Goal: Navigation & Orientation: Find specific page/section

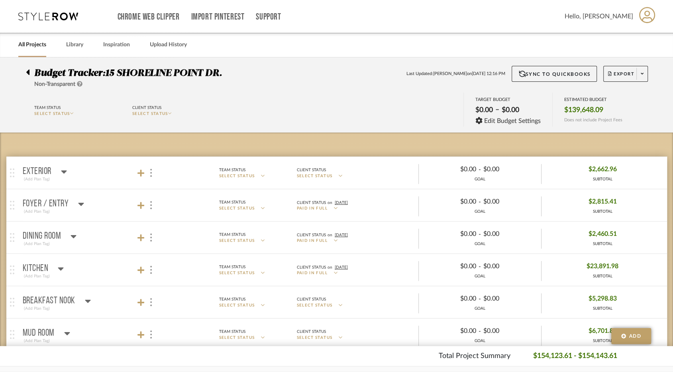
click at [35, 46] on link "All Projects" at bounding box center [32, 44] width 28 height 11
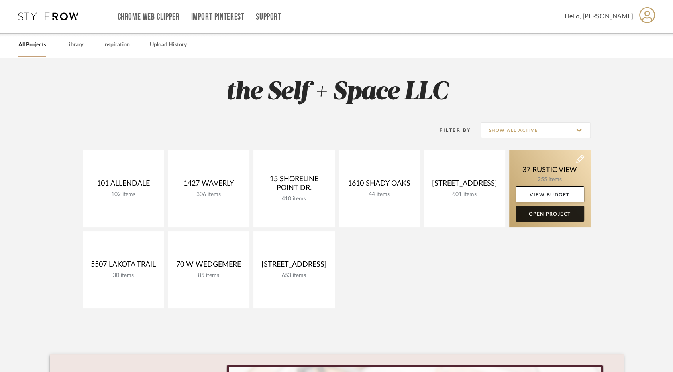
click at [546, 219] on link "Open Project" at bounding box center [550, 213] width 69 height 16
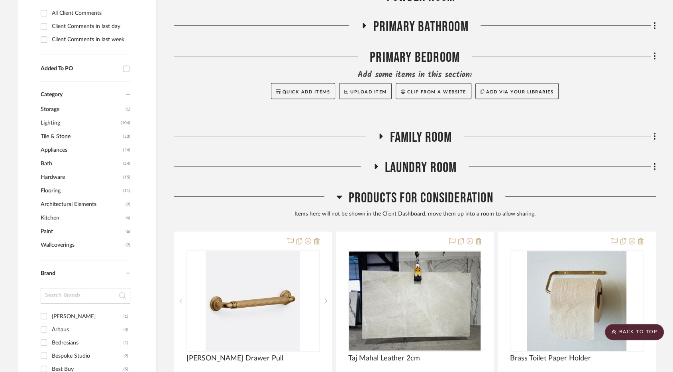
scroll to position [475, 0]
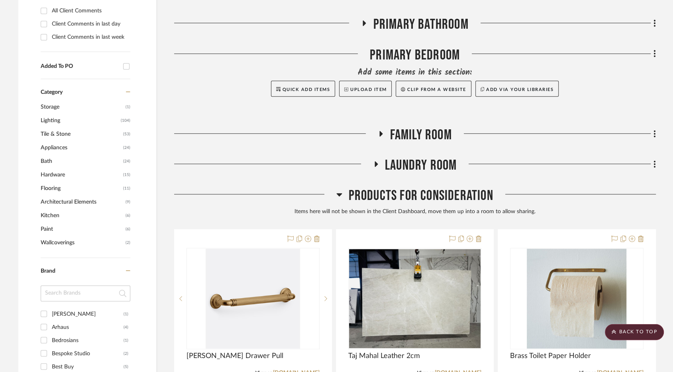
click at [412, 195] on span "Products For Consideration" at bounding box center [420, 195] width 145 height 17
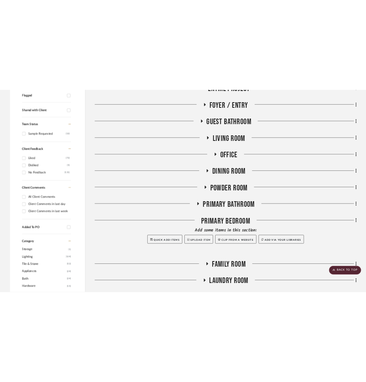
scroll to position [166, 0]
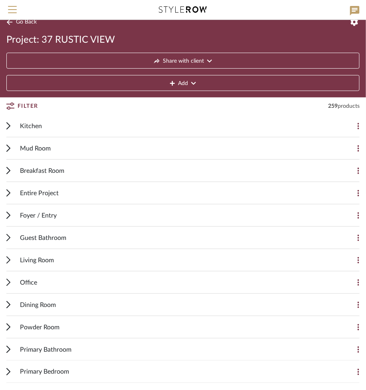
scroll to position [10, 0]
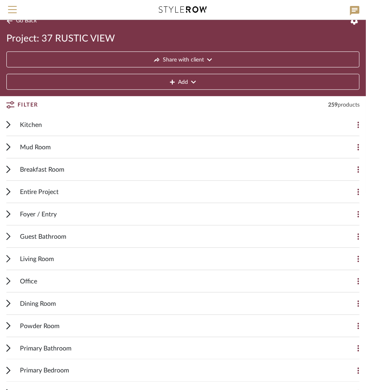
click at [39, 167] on span "Breakfast Room" at bounding box center [42, 170] width 44 height 10
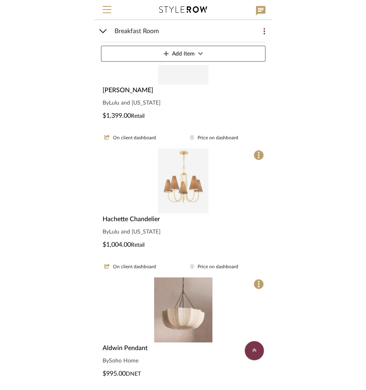
scroll to position [602, 0]
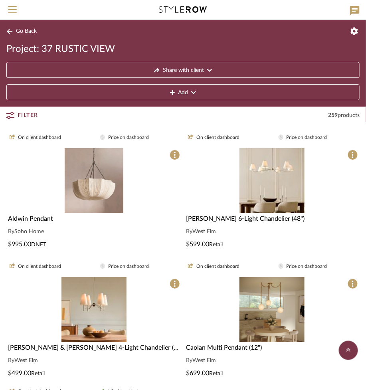
click at [77, 204] on img "0" at bounding box center [94, 180] width 59 height 65
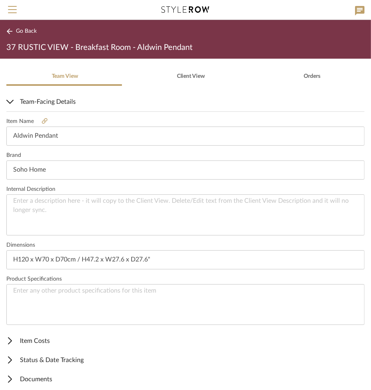
scroll to position [175, 0]
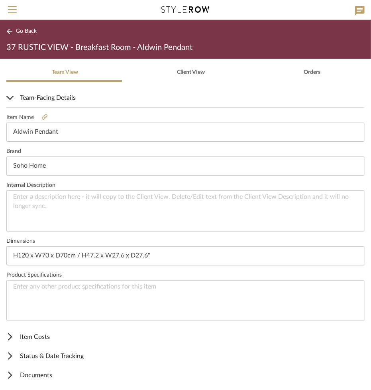
click at [10, 30] on icon at bounding box center [9, 31] width 6 height 6
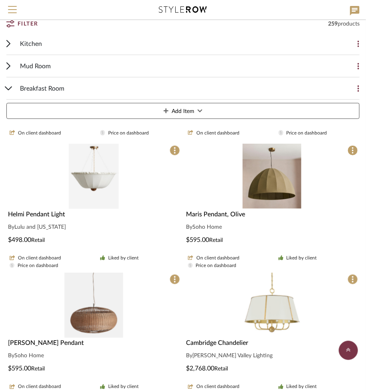
scroll to position [91, 0]
click at [86, 207] on img "0" at bounding box center [94, 176] width 50 height 65
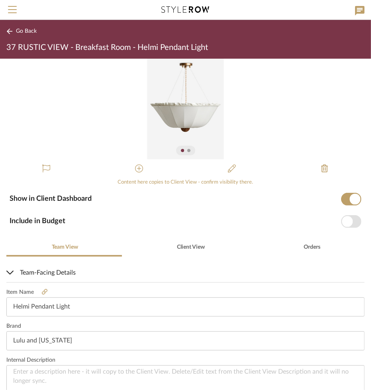
click at [13, 33] on button "Go Back" at bounding box center [22, 31] width 33 height 10
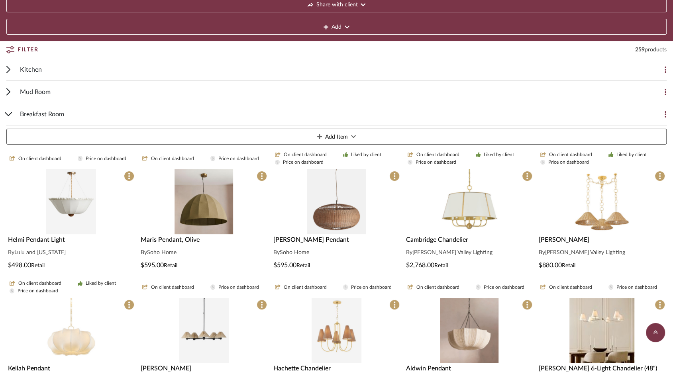
scroll to position [84, 0]
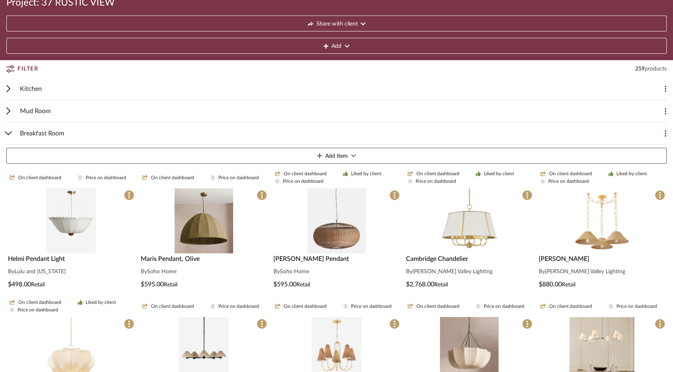
click at [43, 129] on span "Breakfast Room" at bounding box center [42, 134] width 44 height 10
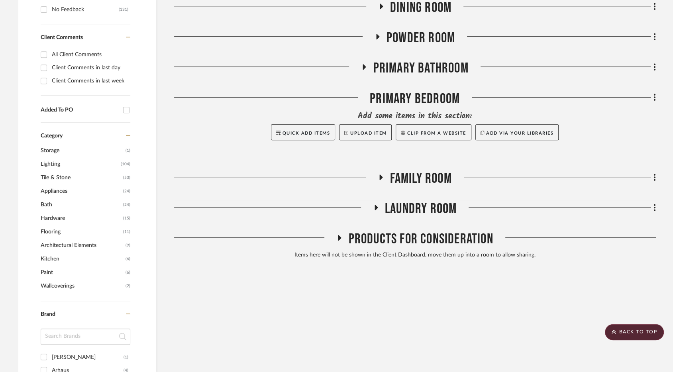
click at [407, 216] on span "Laundry Room" at bounding box center [421, 209] width 72 height 17
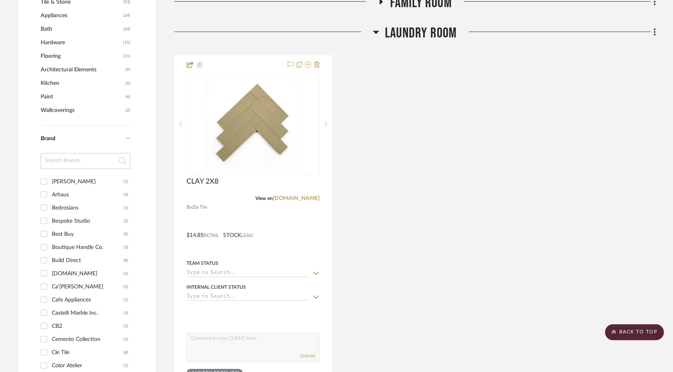
scroll to position [594, 0]
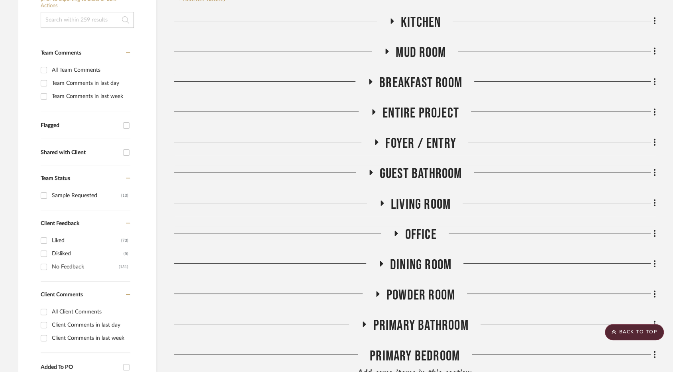
click at [414, 47] on span "Mud Room" at bounding box center [421, 52] width 50 height 17
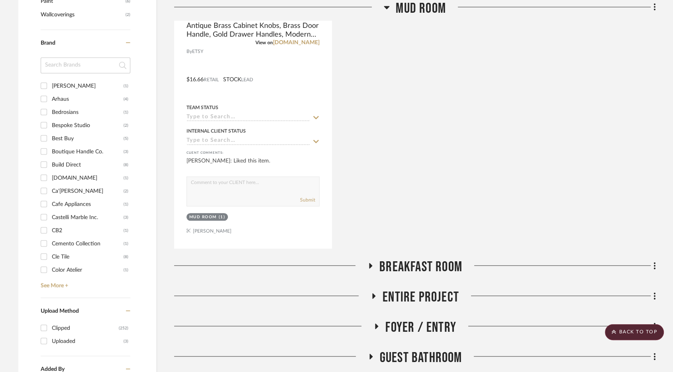
scroll to position [842, 0]
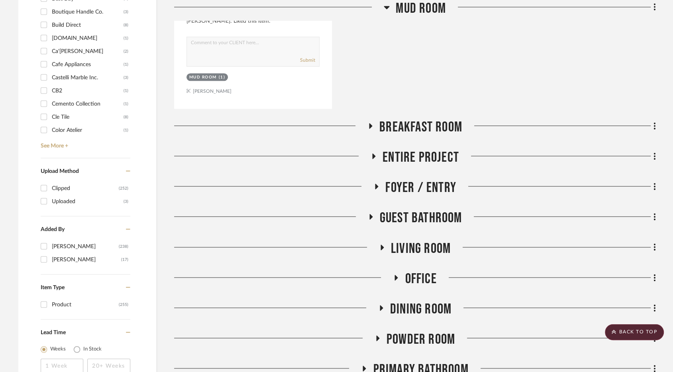
click at [403, 128] on span "Breakfast Room" at bounding box center [421, 127] width 83 height 17
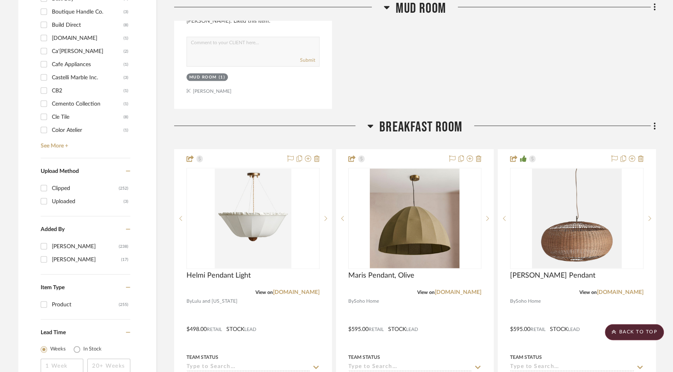
click at [403, 128] on span "Breakfast Room" at bounding box center [421, 127] width 83 height 17
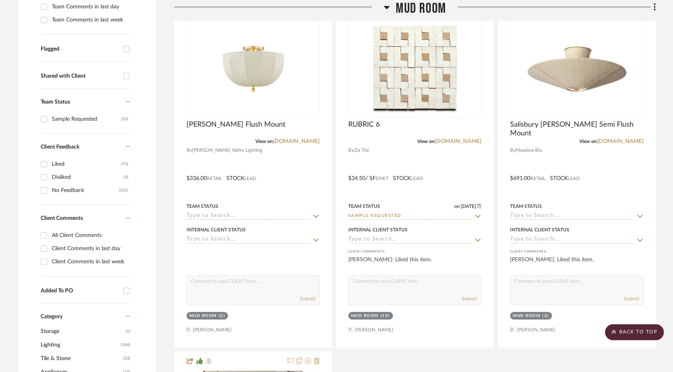
scroll to position [110, 0]
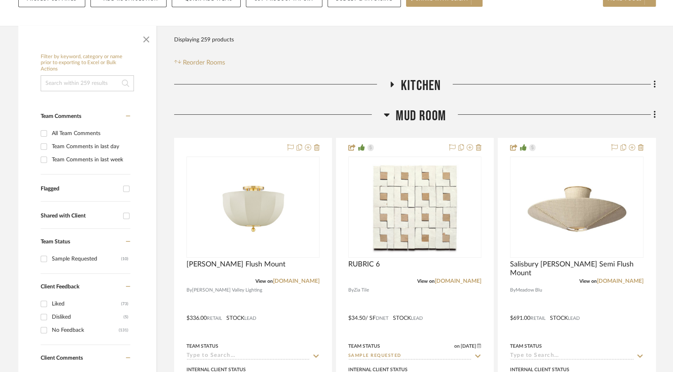
click at [409, 119] on span "Mud Room" at bounding box center [421, 116] width 50 height 17
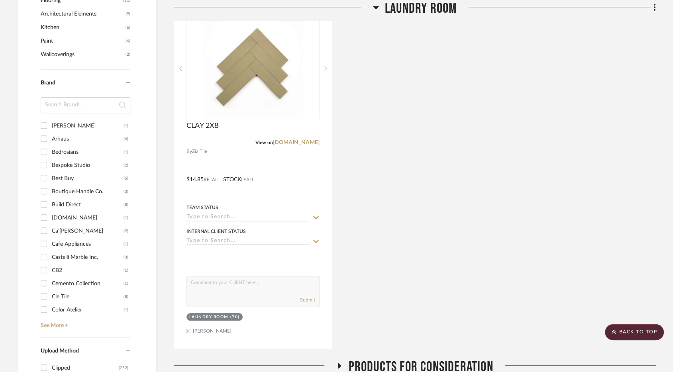
scroll to position [786, 0]
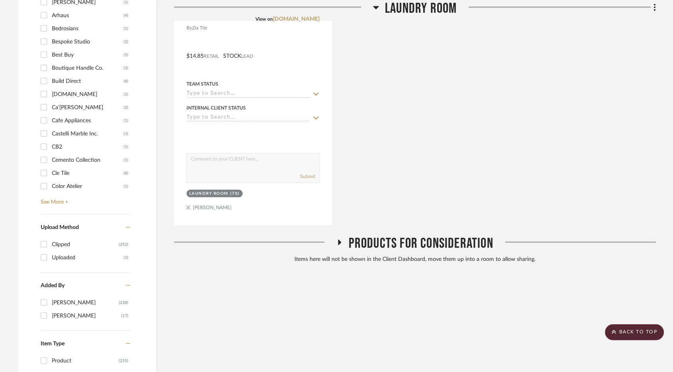
click at [403, 241] on span "Products For Consideration" at bounding box center [420, 243] width 145 height 17
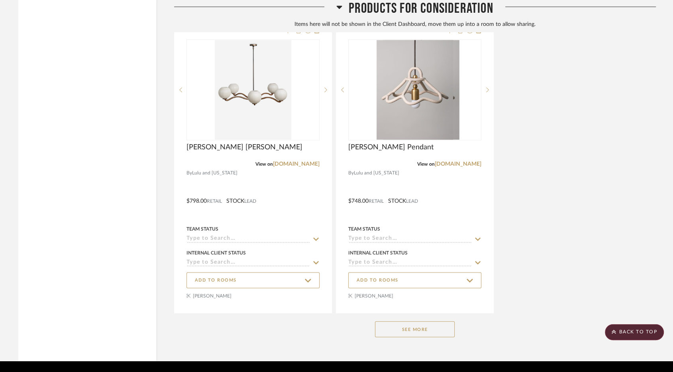
scroll to position [1661, 0]
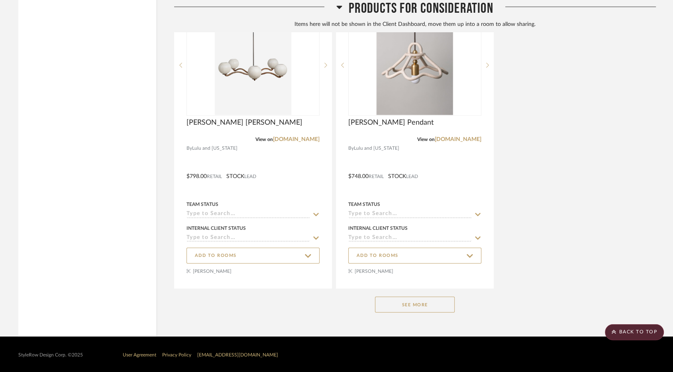
click at [396, 301] on button "See More" at bounding box center [415, 305] width 80 height 16
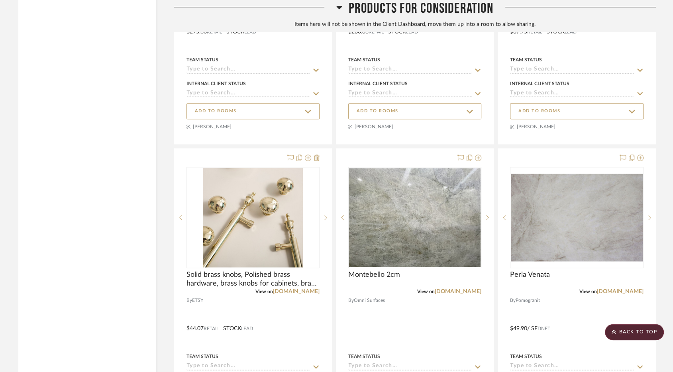
scroll to position [3741, 0]
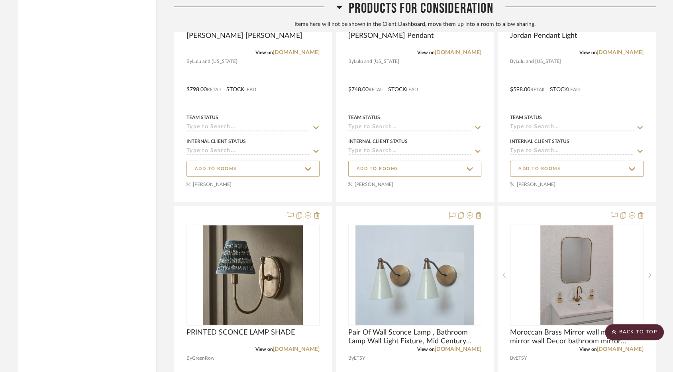
click at [432, 11] on span "Products For Consideration" at bounding box center [420, 8] width 145 height 17
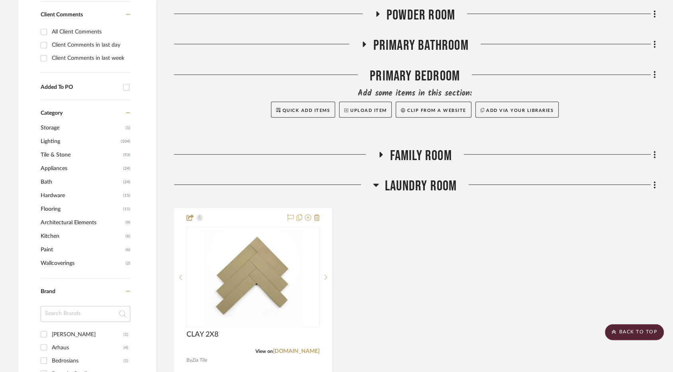
click at [410, 158] on span "Family Room" at bounding box center [421, 156] width 62 height 17
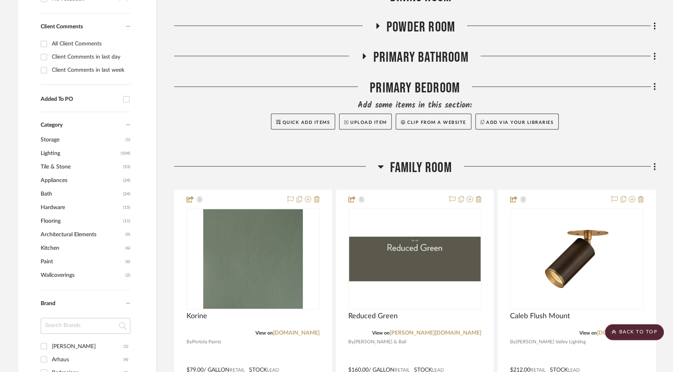
scroll to position [443, 0]
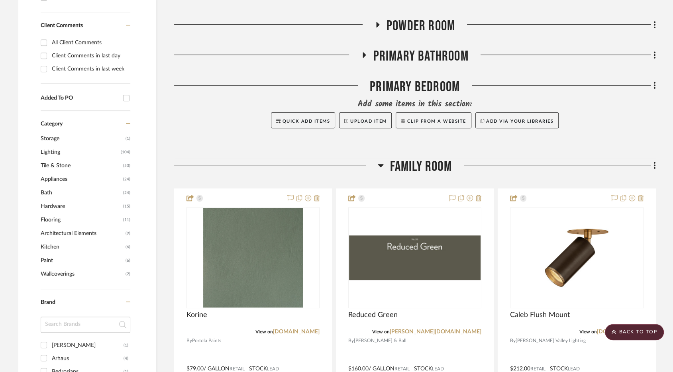
click at [424, 61] on span "Primary Bathroom" at bounding box center [420, 56] width 95 height 17
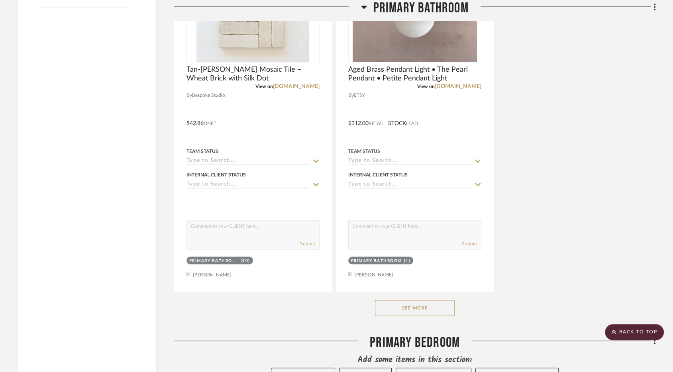
scroll to position [1291, 0]
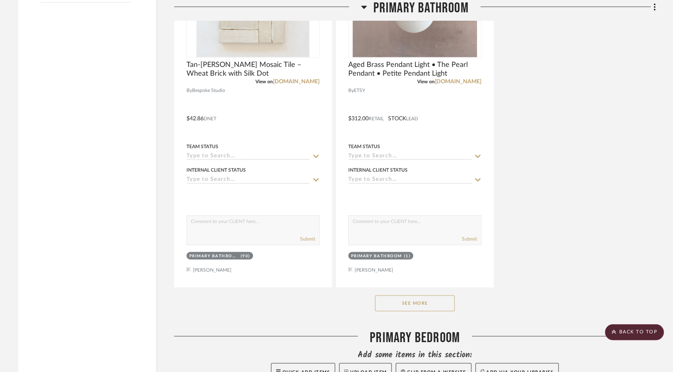
click at [418, 300] on button "See More" at bounding box center [415, 303] width 80 height 16
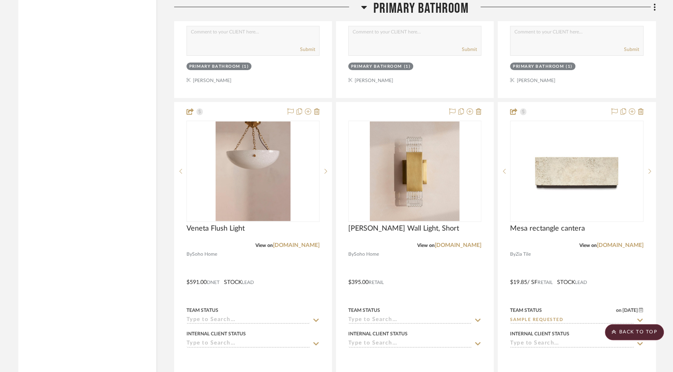
scroll to position [2623, 0]
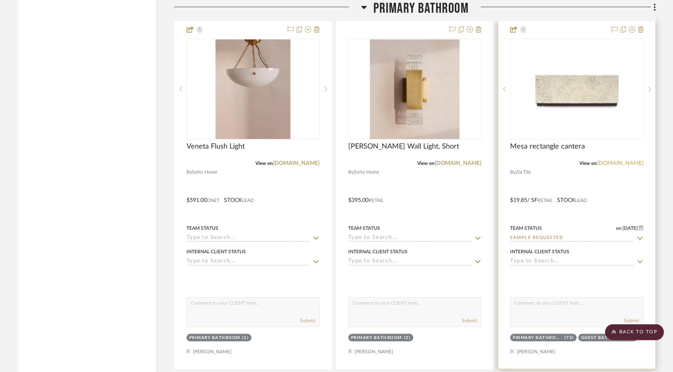
click at [630, 161] on link "[DOMAIN_NAME]" at bounding box center [620, 164] width 47 height 6
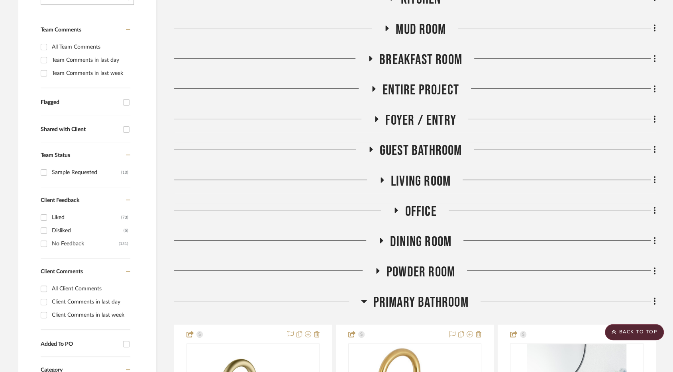
scroll to position [236, 0]
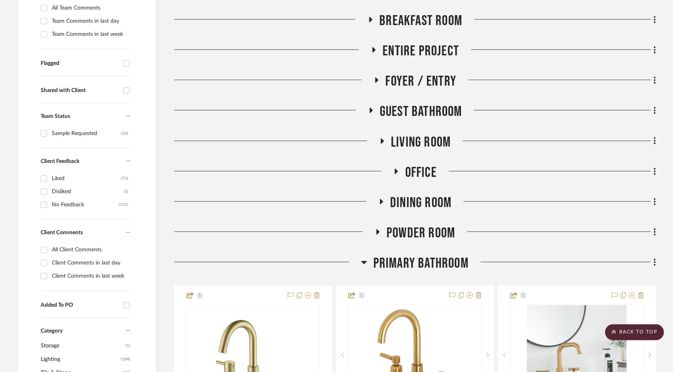
click at [425, 236] on span "Powder Room" at bounding box center [421, 233] width 69 height 17
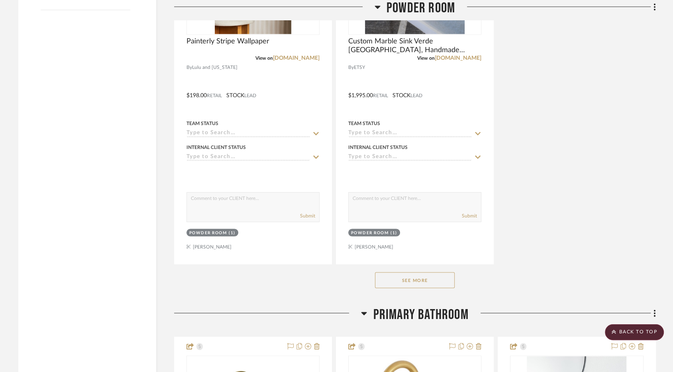
scroll to position [1296, 0]
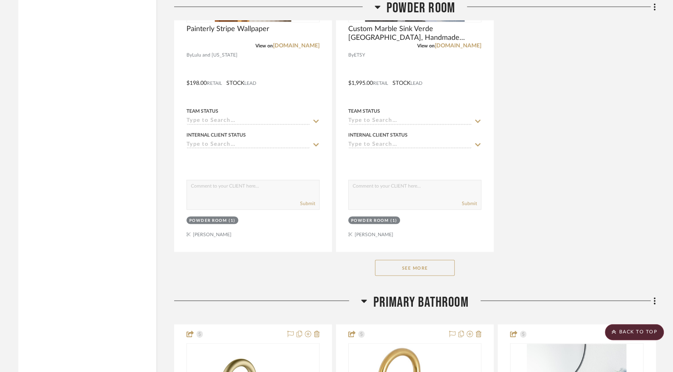
click at [416, 267] on button "See More" at bounding box center [415, 268] width 80 height 16
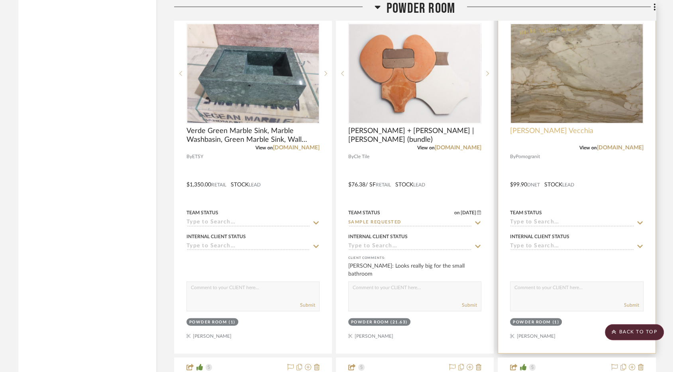
scroll to position [1548, 0]
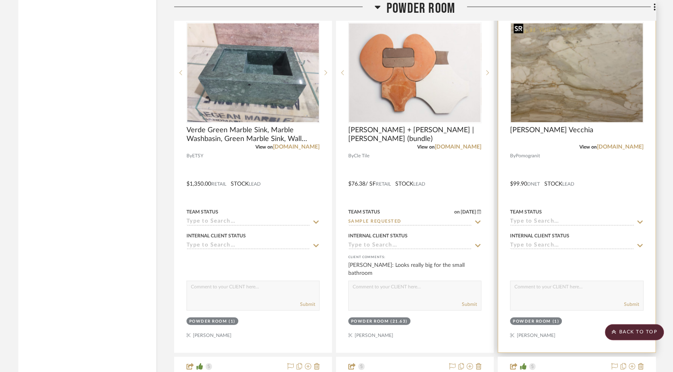
click at [0, 0] on img at bounding box center [0, 0] width 0 height 0
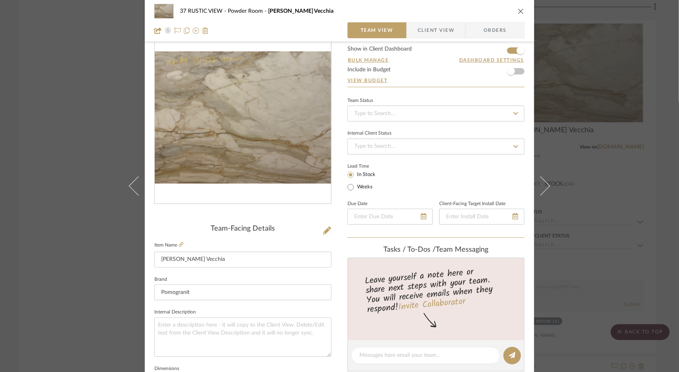
scroll to position [0, 0]
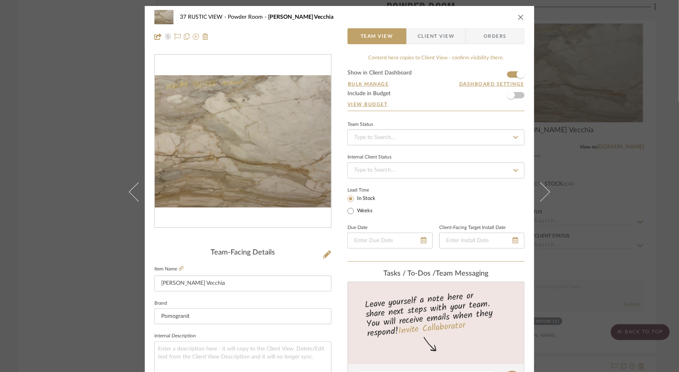
click at [519, 17] on icon "close" at bounding box center [520, 17] width 6 height 6
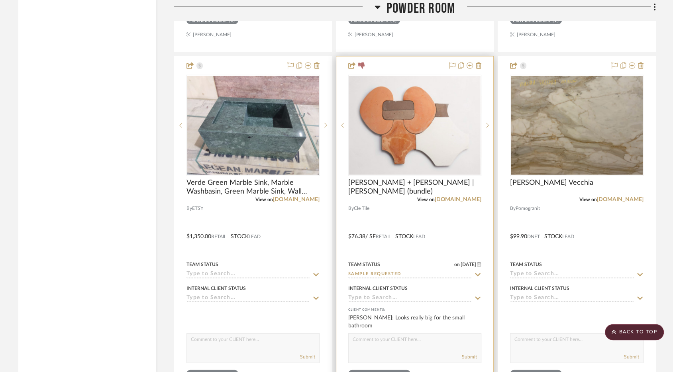
scroll to position [1491, 0]
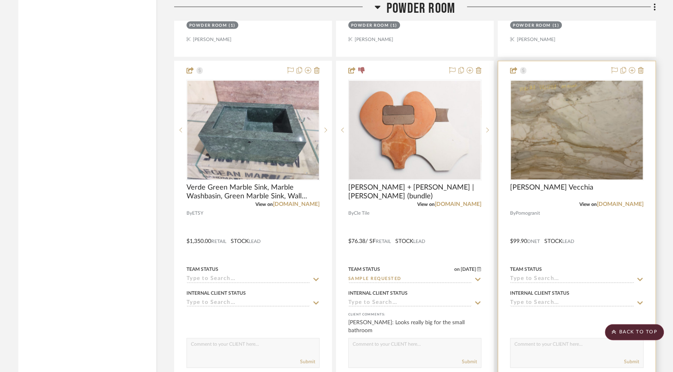
click at [555, 207] on div at bounding box center [576, 235] width 157 height 349
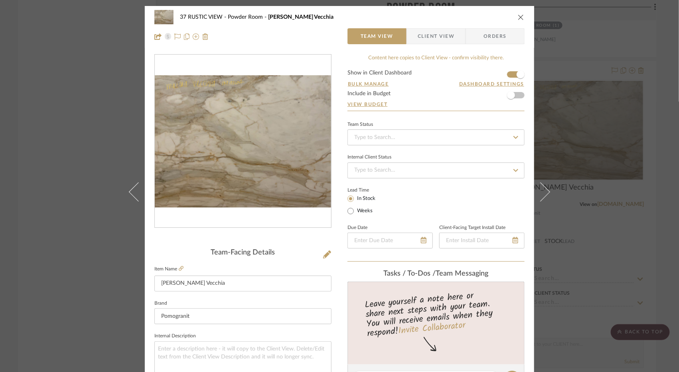
click at [518, 18] on icon "close" at bounding box center [520, 17] width 6 height 6
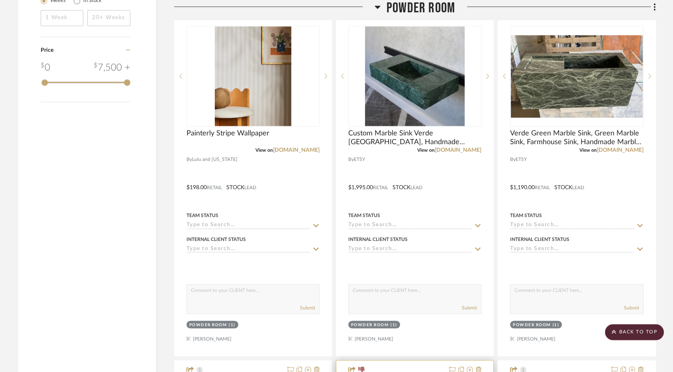
scroll to position [1182, 0]
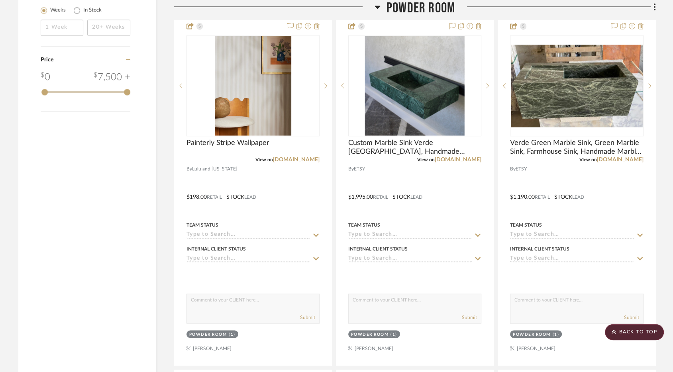
drag, startPoint x: 558, startPoint y: 180, endPoint x: 323, endPoint y: 1, distance: 295.0
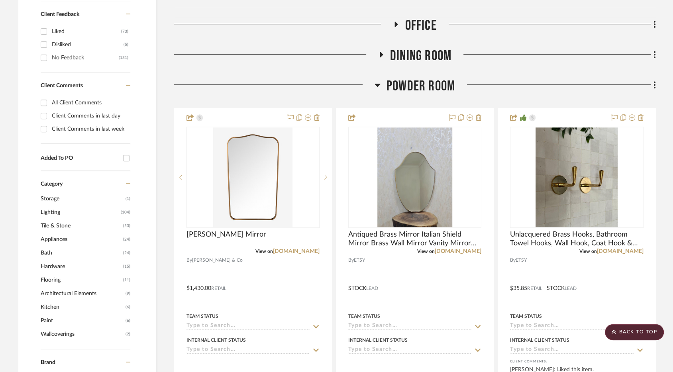
scroll to position [383, 0]
click at [425, 85] on span "Powder Room" at bounding box center [421, 85] width 69 height 17
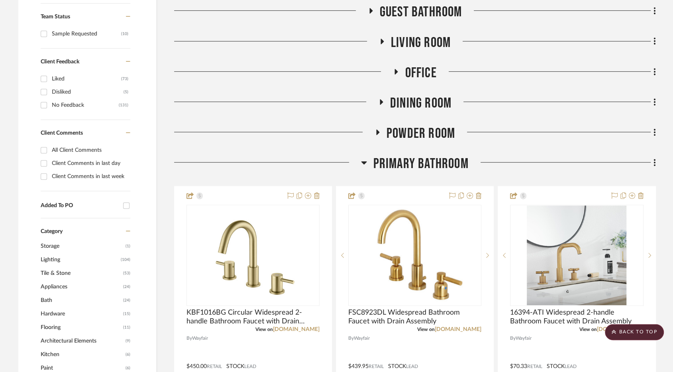
scroll to position [333, 0]
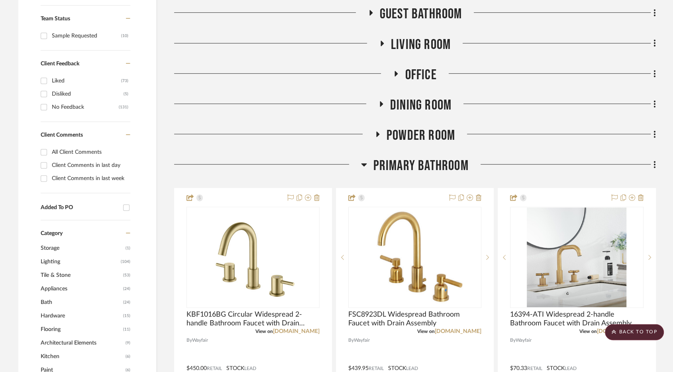
click at [411, 41] on span "Living Room" at bounding box center [421, 44] width 60 height 17
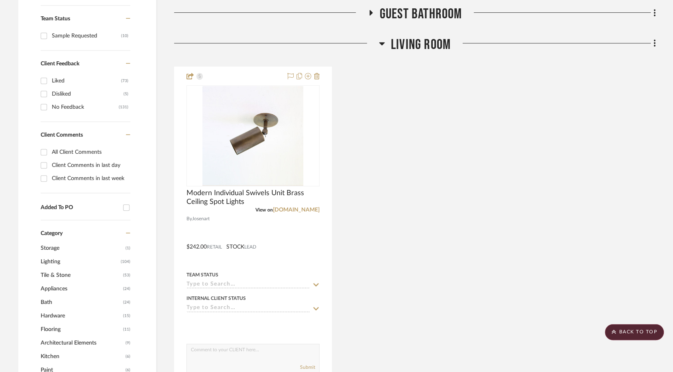
click at [411, 41] on span "Living Room" at bounding box center [421, 44] width 60 height 17
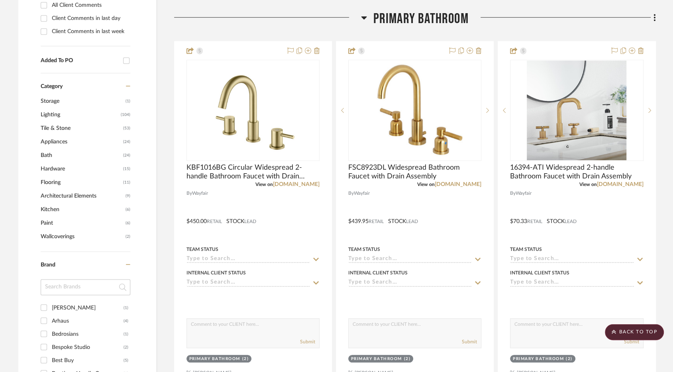
scroll to position [461, 0]
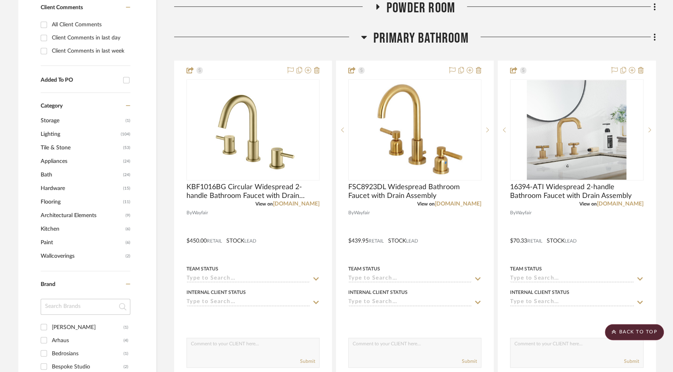
click at [416, 35] on span "Primary Bathroom" at bounding box center [420, 38] width 95 height 17
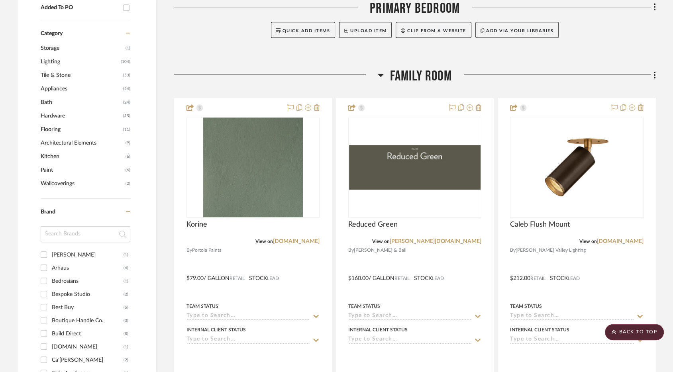
click at [415, 72] on span "Family Room" at bounding box center [421, 76] width 62 height 17
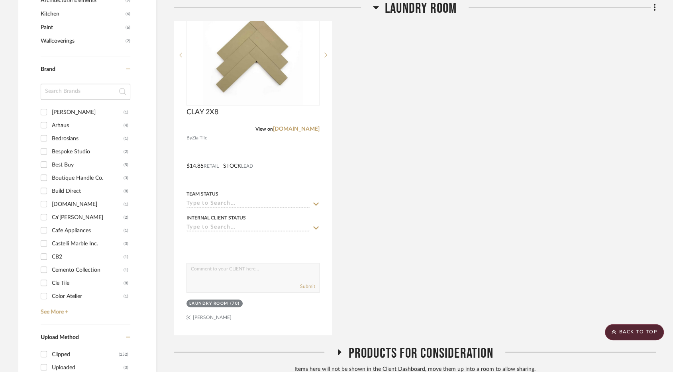
scroll to position [605, 0]
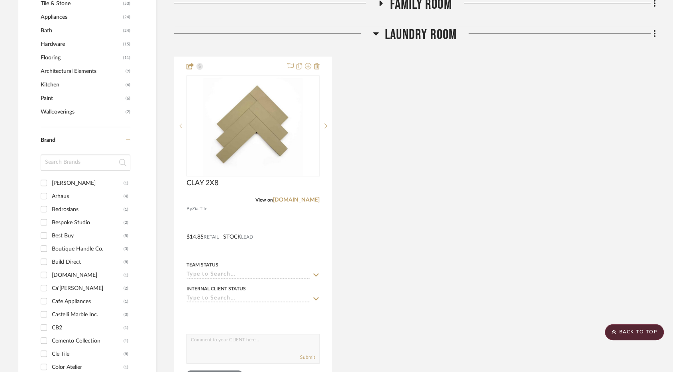
click at [414, 28] on span "Laundry Room" at bounding box center [421, 34] width 72 height 17
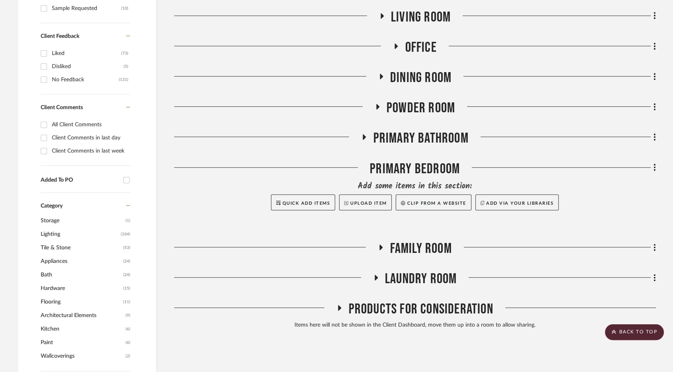
scroll to position [343, 0]
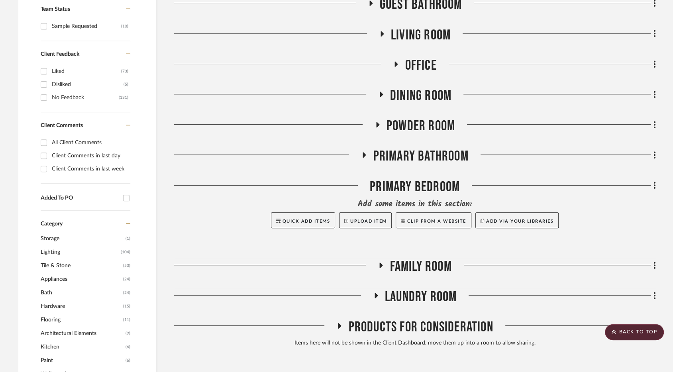
click at [404, 126] on span "Powder Room" at bounding box center [421, 126] width 69 height 17
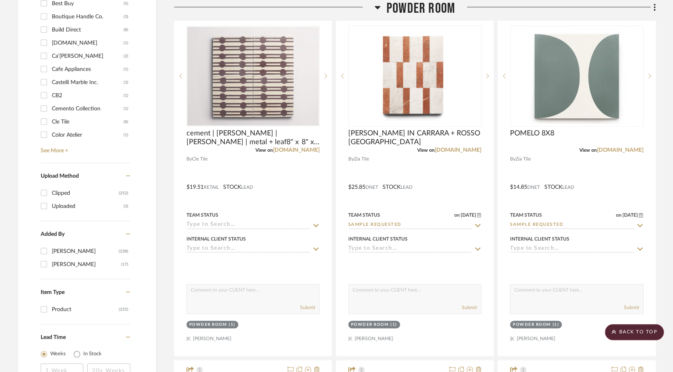
scroll to position [832, 0]
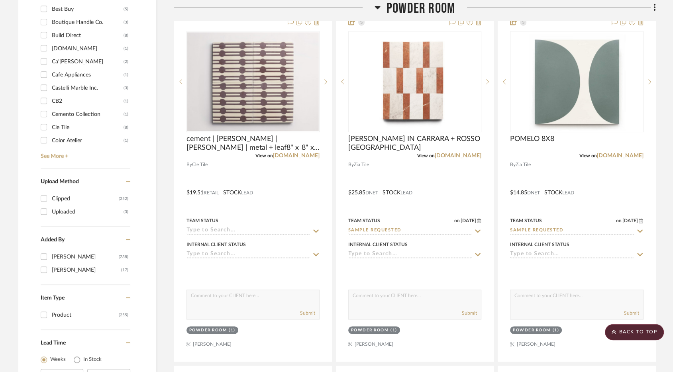
click at [416, 8] on span "Powder Room" at bounding box center [421, 8] width 69 height 17
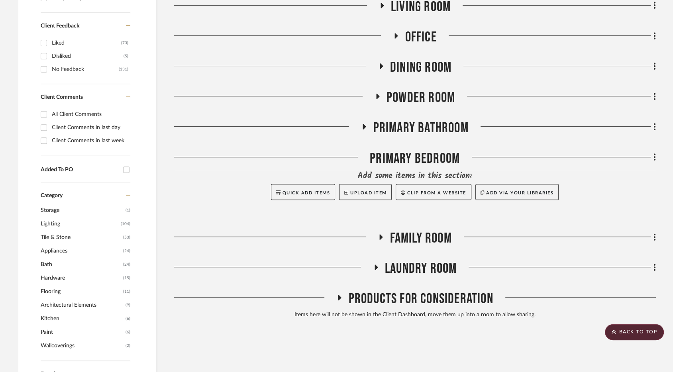
scroll to position [370, 0]
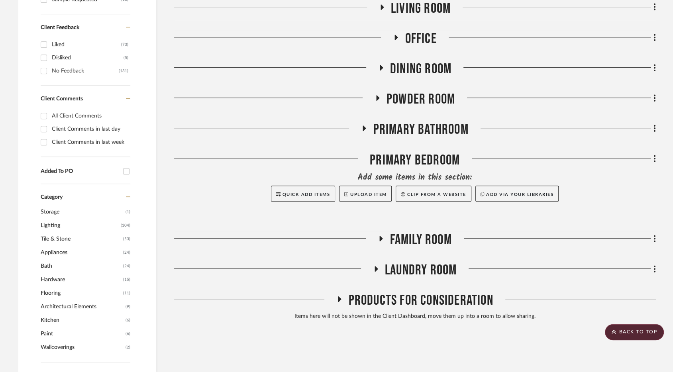
click at [411, 271] on span "Laundry Room" at bounding box center [421, 270] width 72 height 17
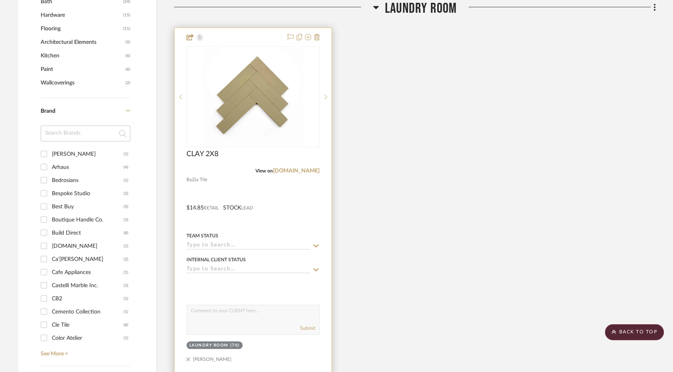
scroll to position [643, 0]
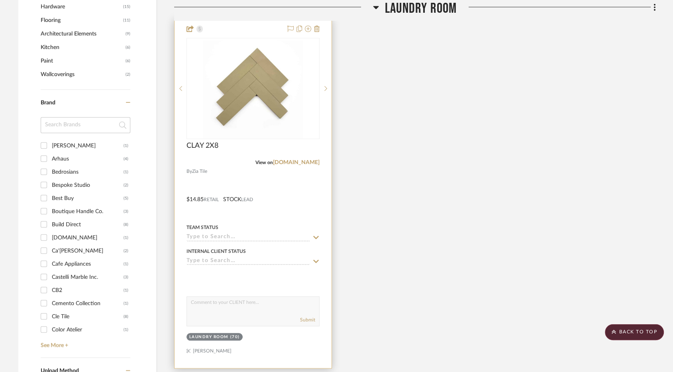
click at [293, 203] on div at bounding box center [253, 194] width 157 height 349
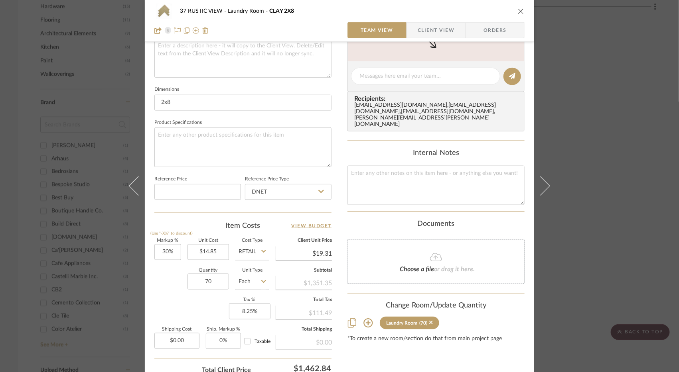
scroll to position [276, 0]
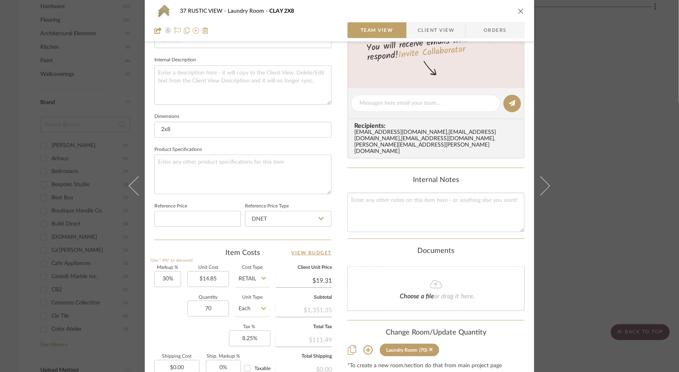
click at [522, 11] on div "37 RUSTIC VIEW Laundry Room CLAY 2X8 Team View Client View Orders" at bounding box center [339, 21] width 389 height 42
click at [518, 10] on icon "close" at bounding box center [520, 11] width 6 height 6
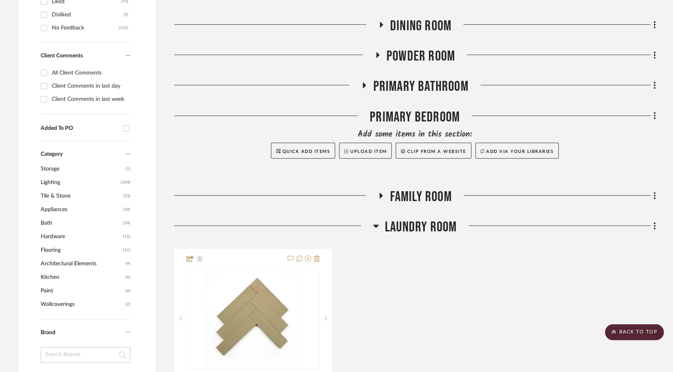
scroll to position [399, 0]
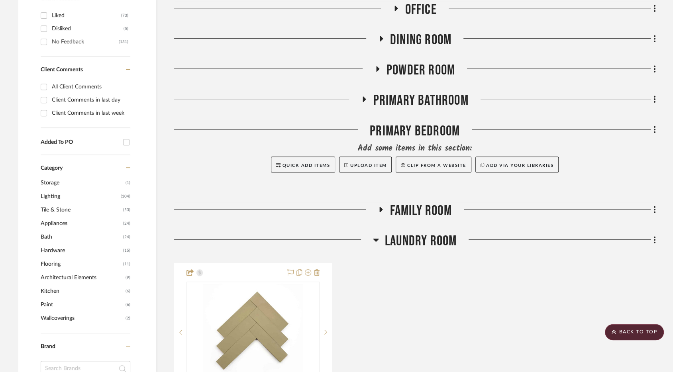
click at [419, 247] on span "Laundry Room" at bounding box center [421, 241] width 72 height 17
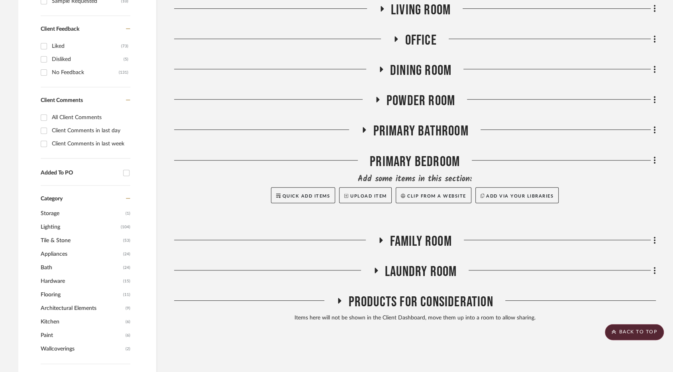
scroll to position [367, 0]
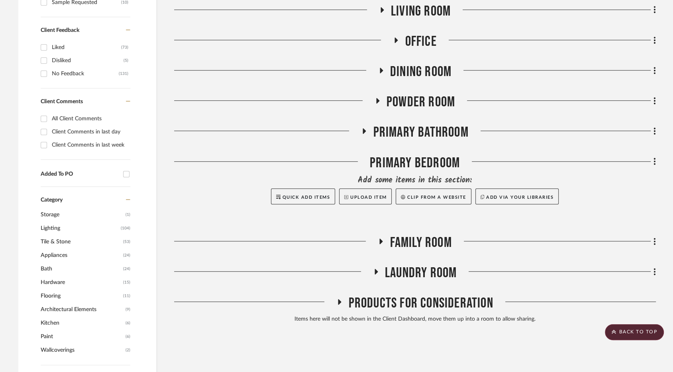
click at [433, 104] on span "Powder Room" at bounding box center [421, 102] width 69 height 17
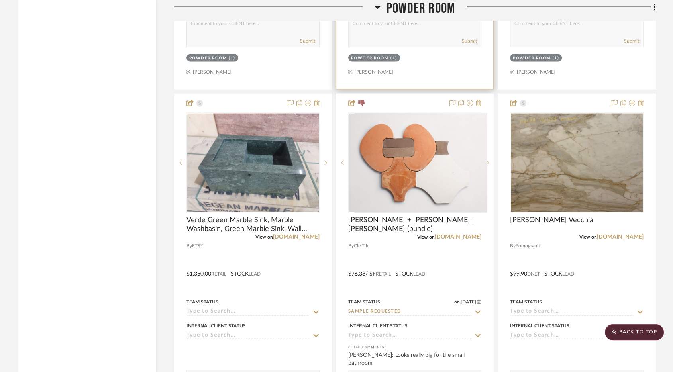
scroll to position [1464, 0]
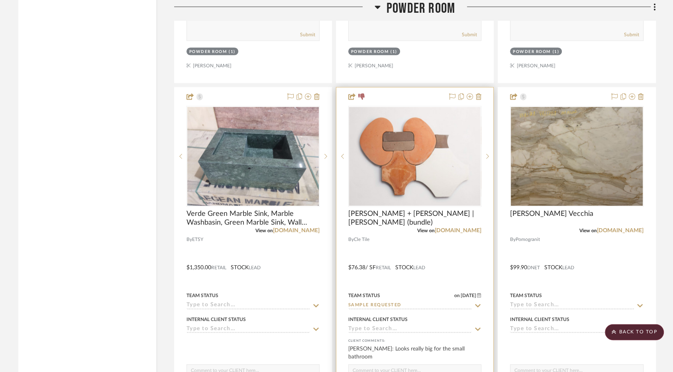
click at [474, 253] on div at bounding box center [414, 262] width 157 height 349
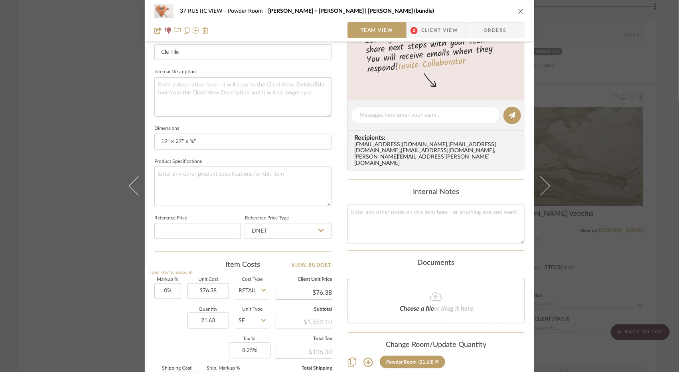
scroll to position [312, 0]
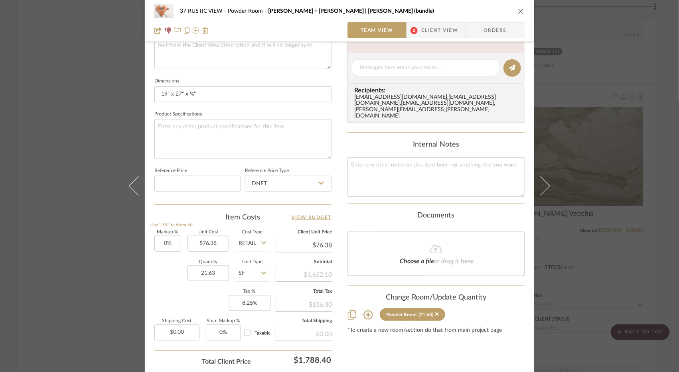
click at [517, 11] on icon "close" at bounding box center [520, 11] width 6 height 6
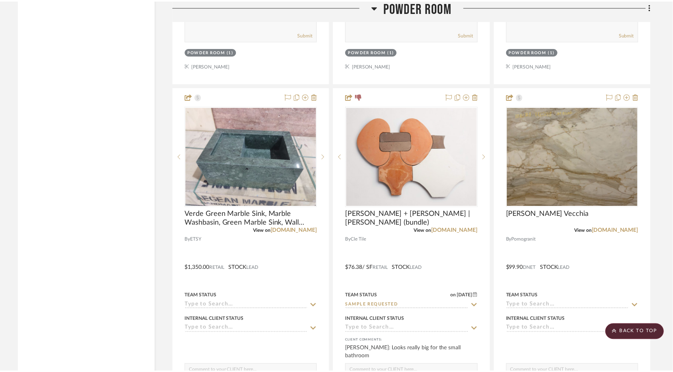
scroll to position [1464, 0]
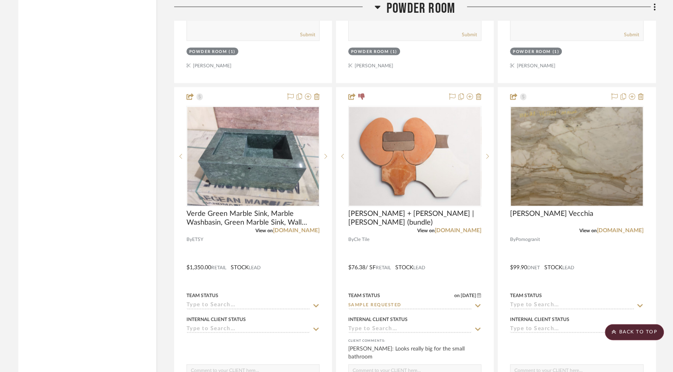
click at [421, 6] on span "Powder Room" at bounding box center [421, 8] width 69 height 17
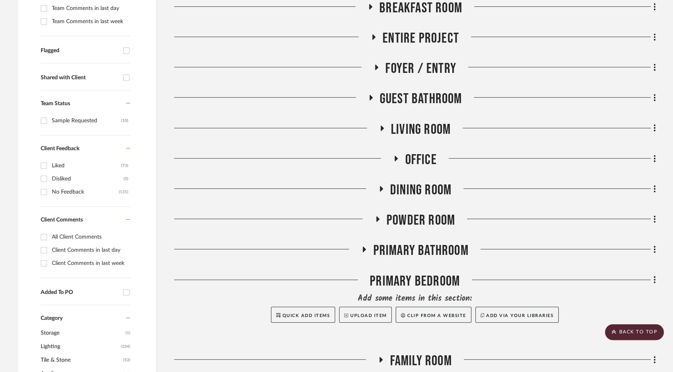
scroll to position [228, 0]
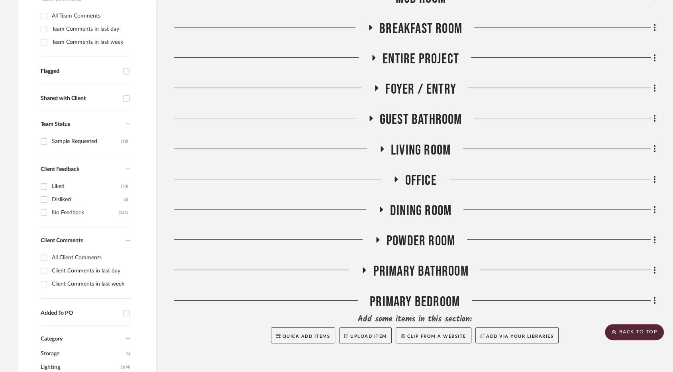
click at [419, 119] on span "Guest Bathroom" at bounding box center [421, 119] width 83 height 17
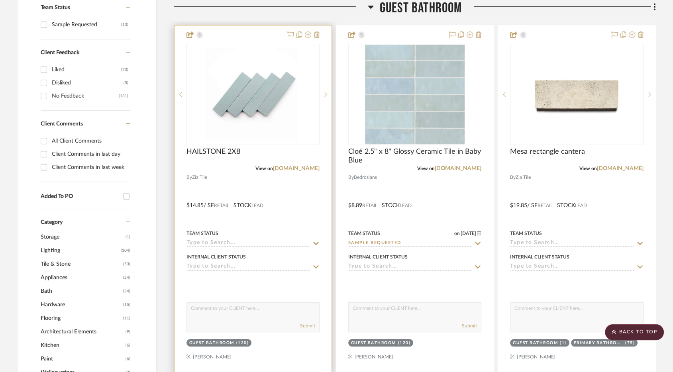
scroll to position [348, 0]
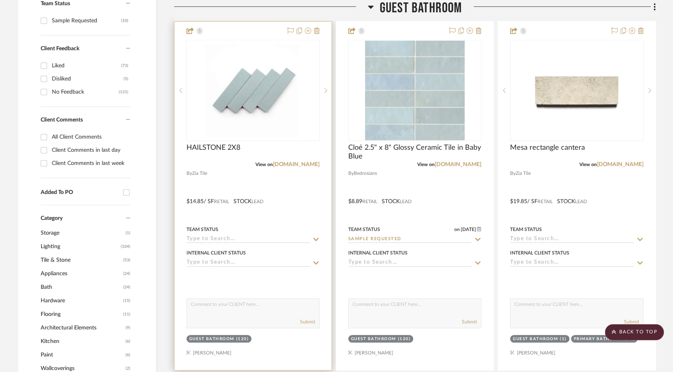
click at [308, 194] on div at bounding box center [253, 196] width 157 height 349
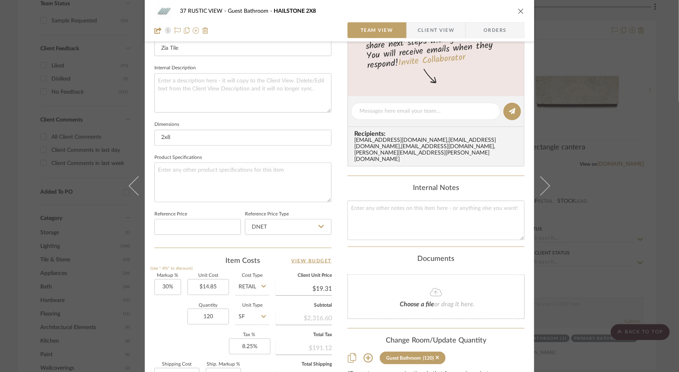
scroll to position [270, 0]
click at [517, 14] on icon "close" at bounding box center [520, 11] width 6 height 6
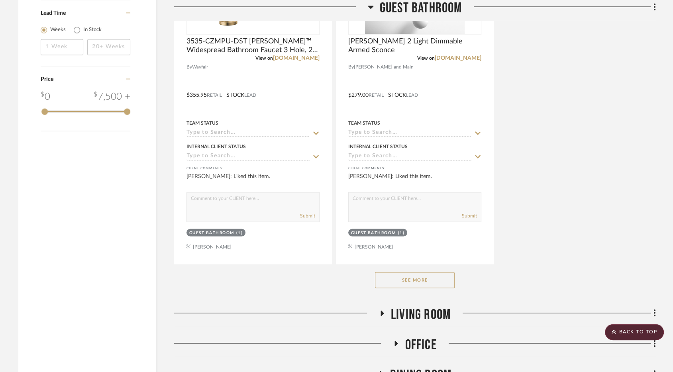
scroll to position [1165, 0]
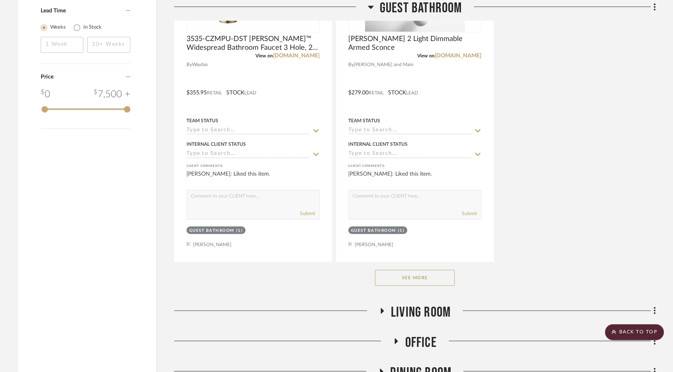
click at [420, 279] on button "See More" at bounding box center [415, 278] width 80 height 16
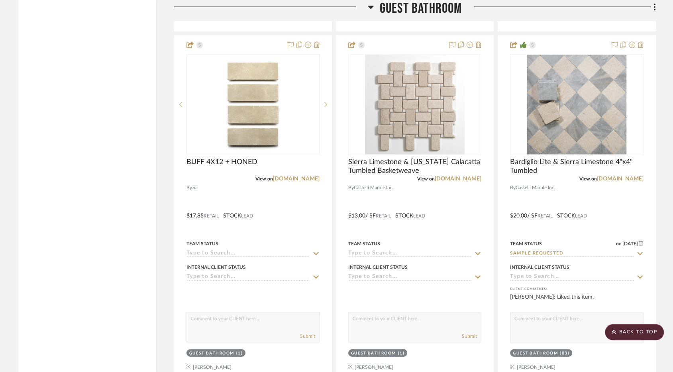
scroll to position [1395, 0]
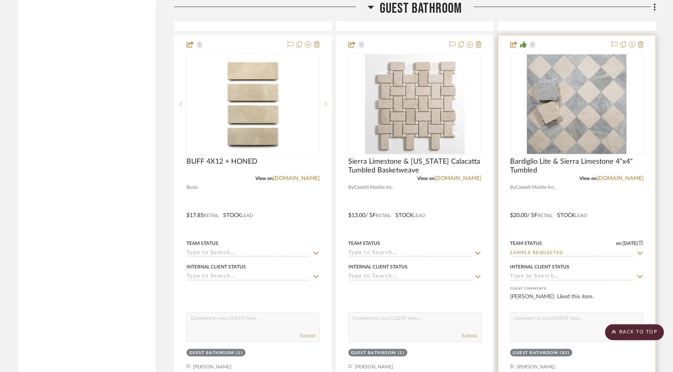
click at [600, 189] on div at bounding box center [576, 209] width 157 height 349
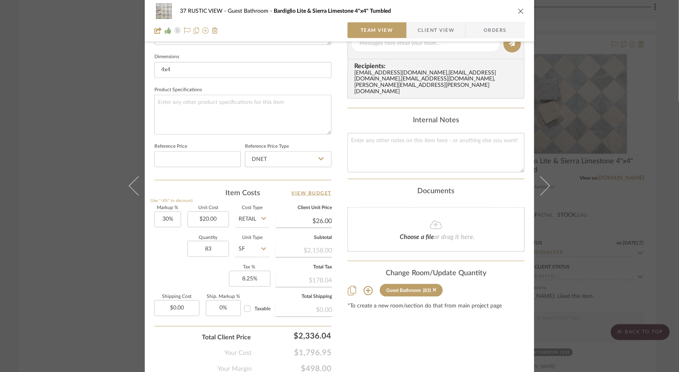
scroll to position [368, 0]
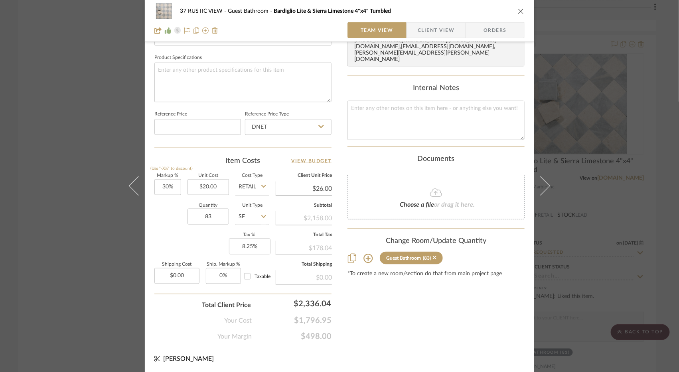
click at [517, 10] on icon "close" at bounding box center [520, 11] width 6 height 6
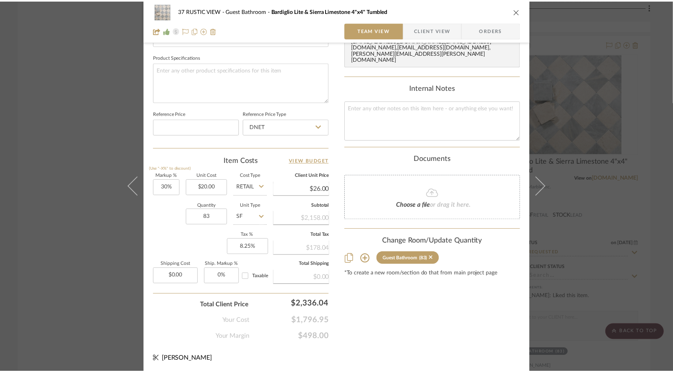
scroll to position [1395, 0]
